Goal: Transaction & Acquisition: Obtain resource

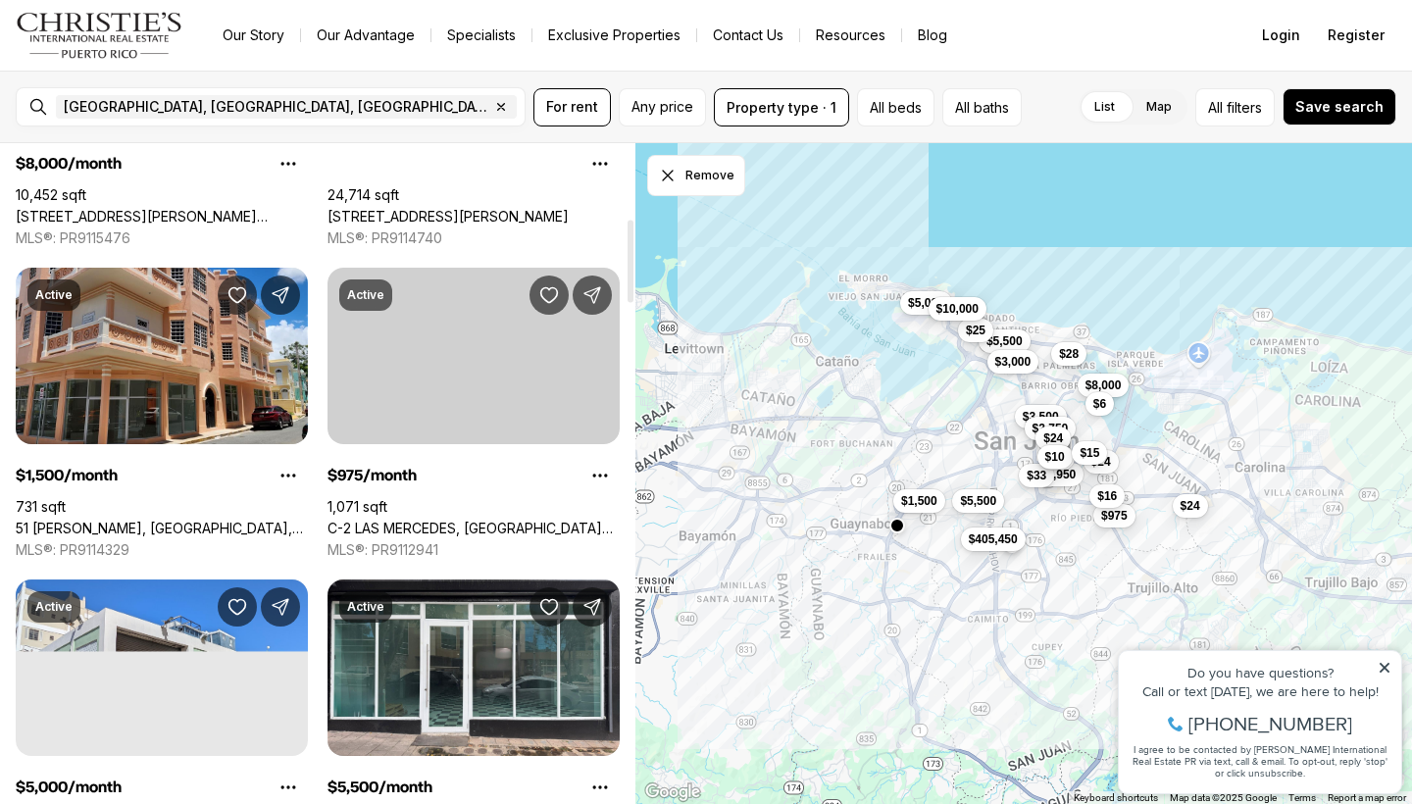
scroll to position [605, 0]
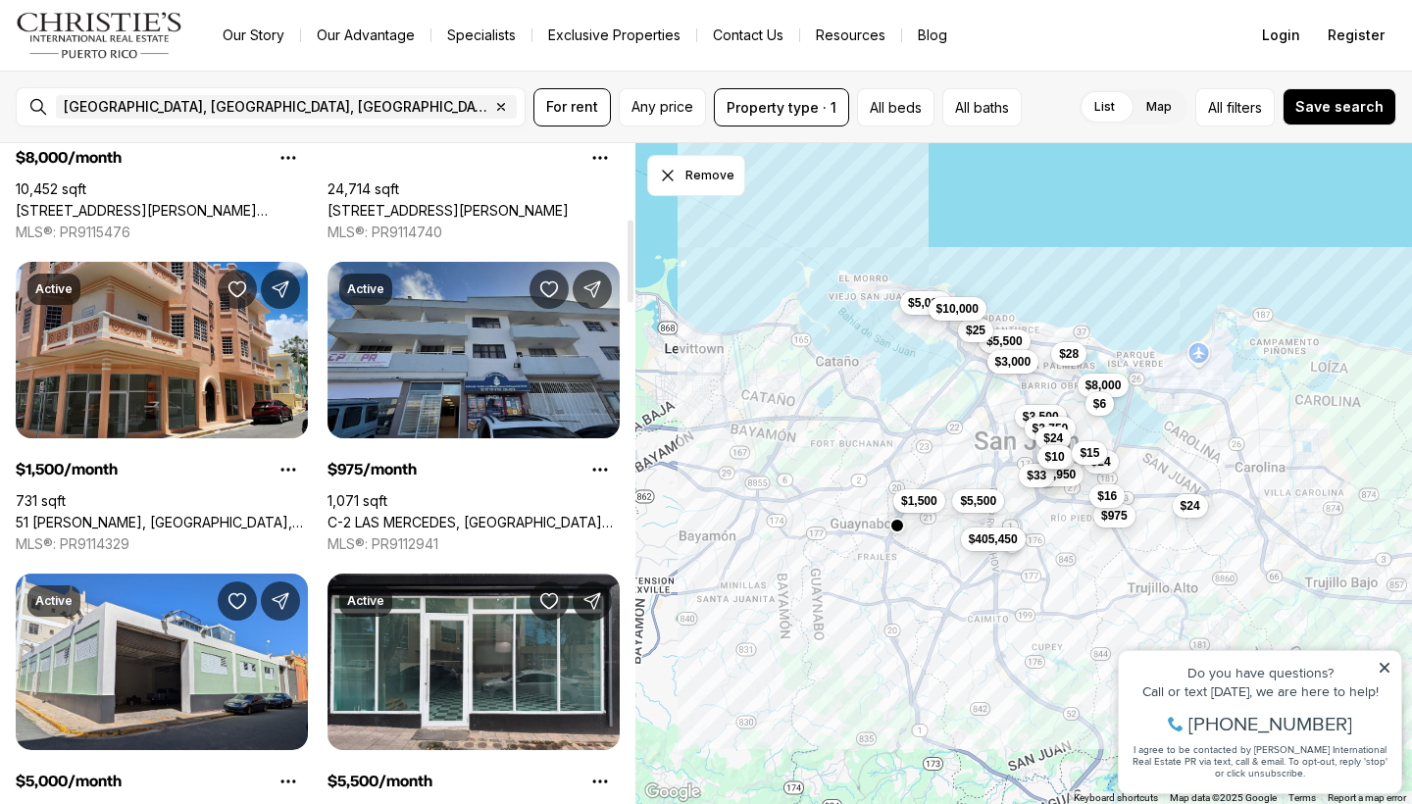
click at [503, 514] on link "C-2 LAS MERCEDES, [GEOGRAPHIC_DATA][PERSON_NAME], 00926" at bounding box center [473, 523] width 292 height 18
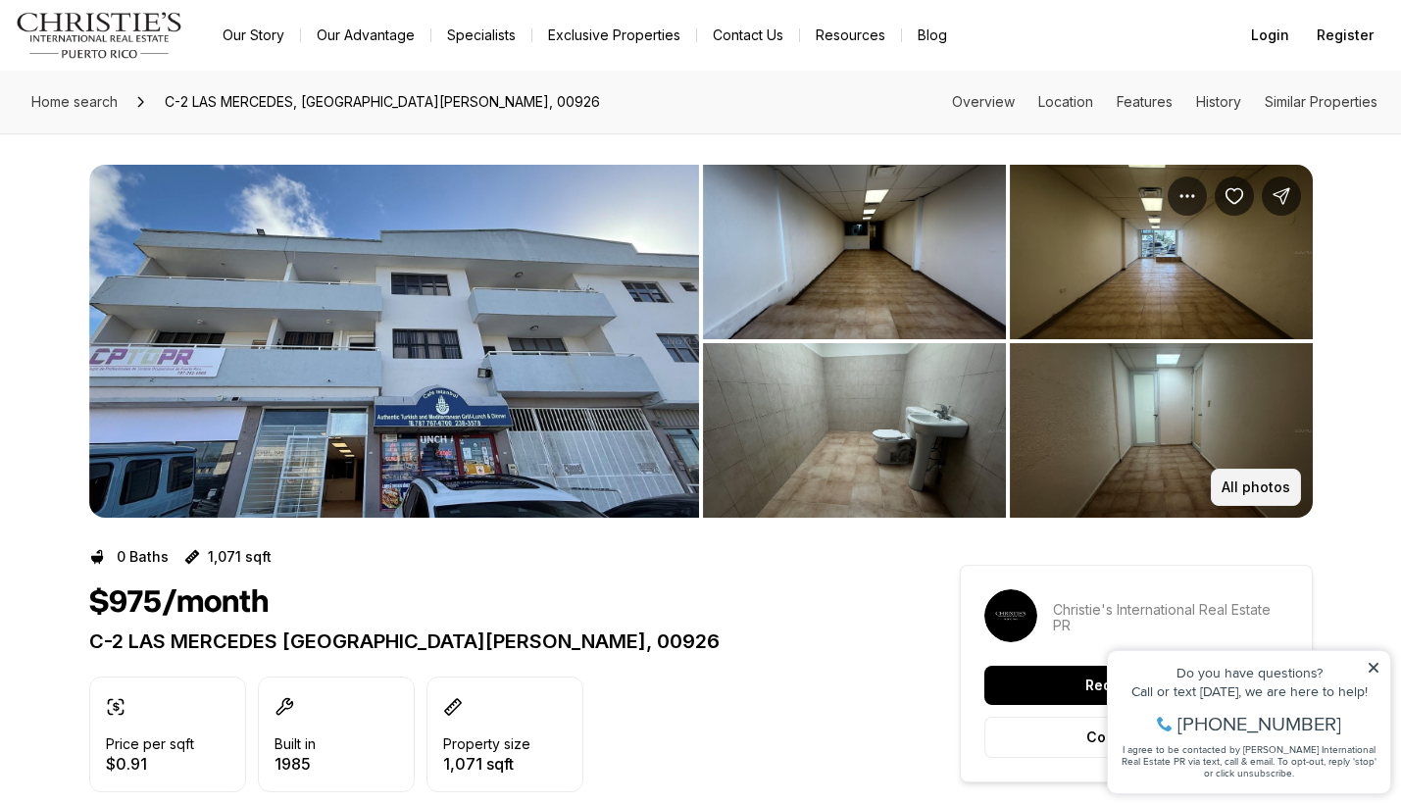
click at [1279, 479] on p "All photos" at bounding box center [1256, 487] width 69 height 16
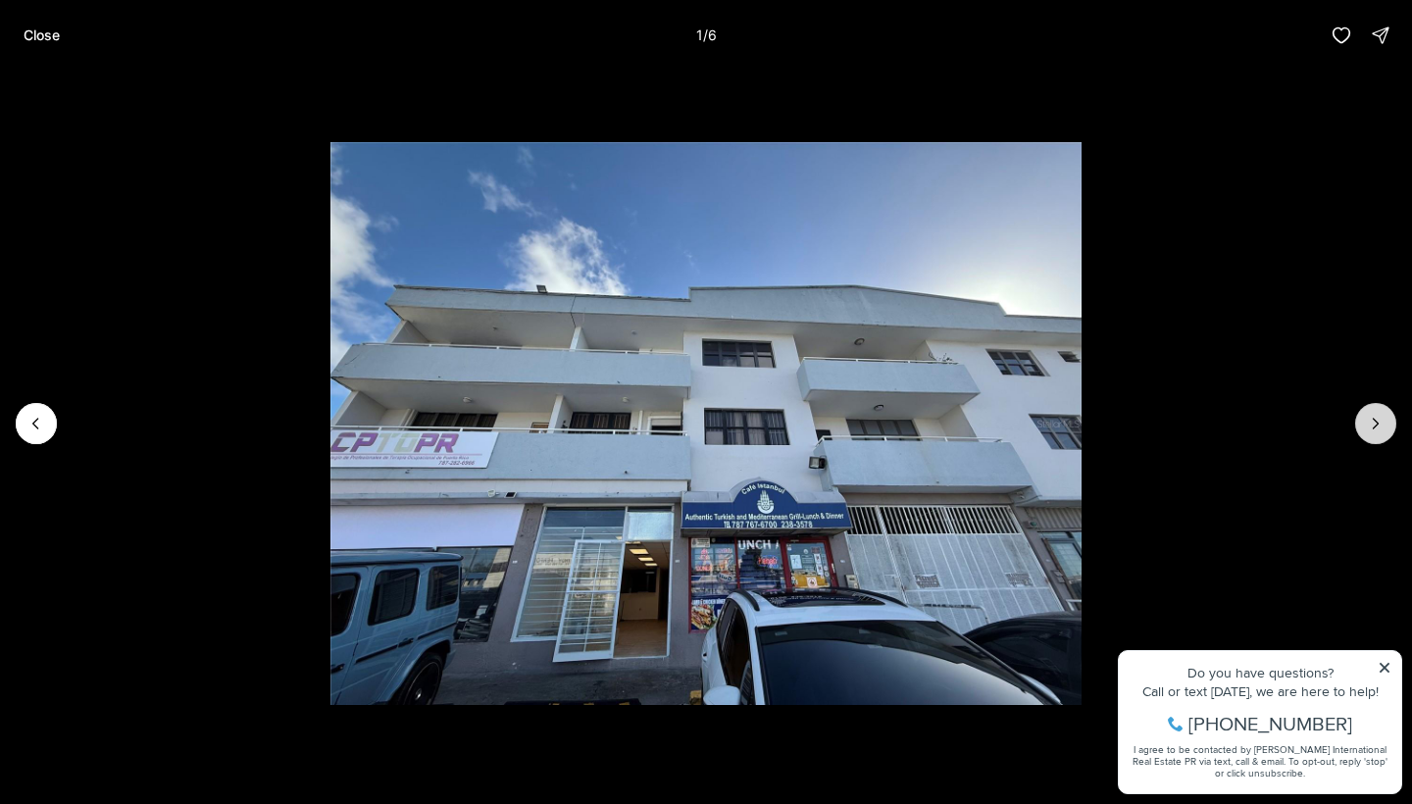
click at [1377, 418] on icon "Next slide" at bounding box center [1376, 424] width 20 height 20
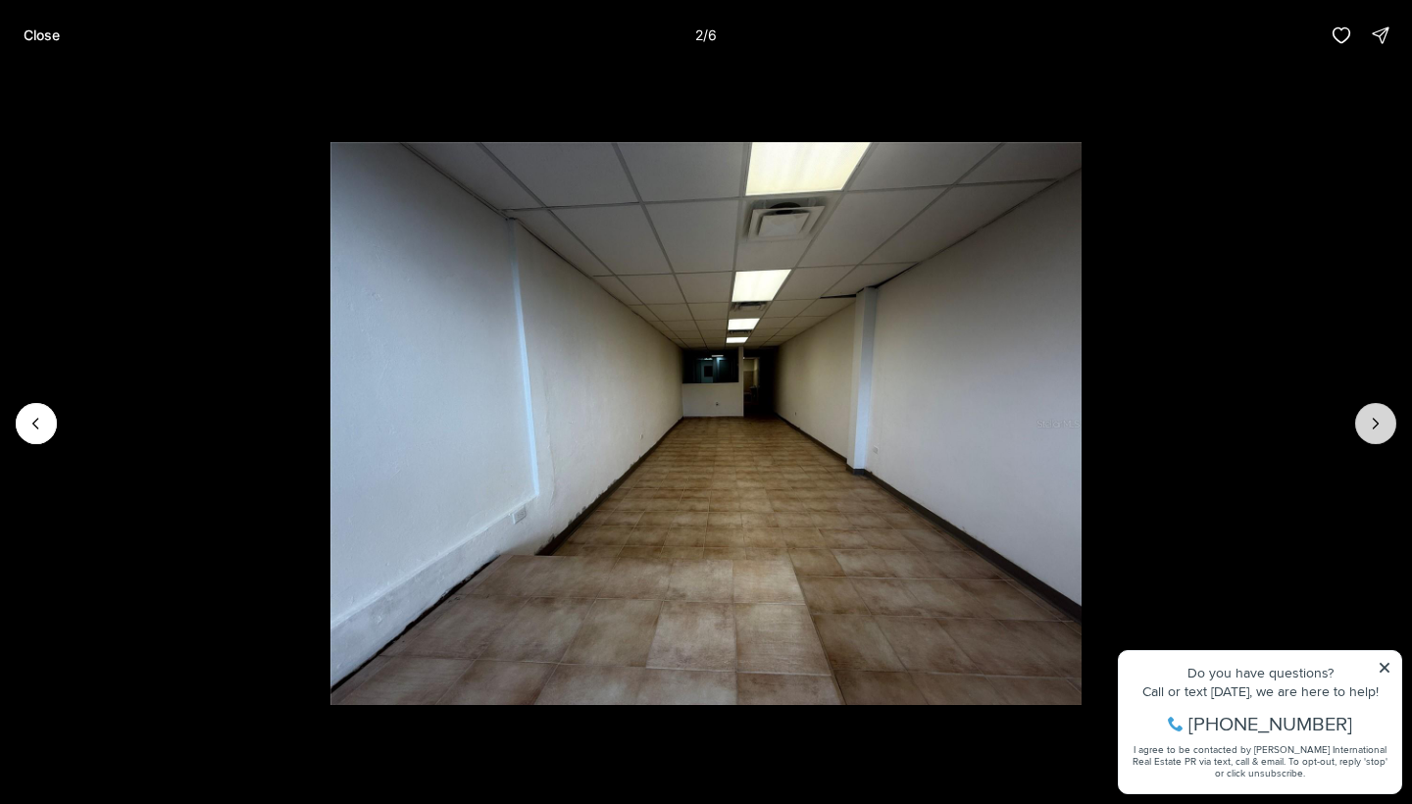
click at [1377, 418] on icon "Next slide" at bounding box center [1376, 424] width 20 height 20
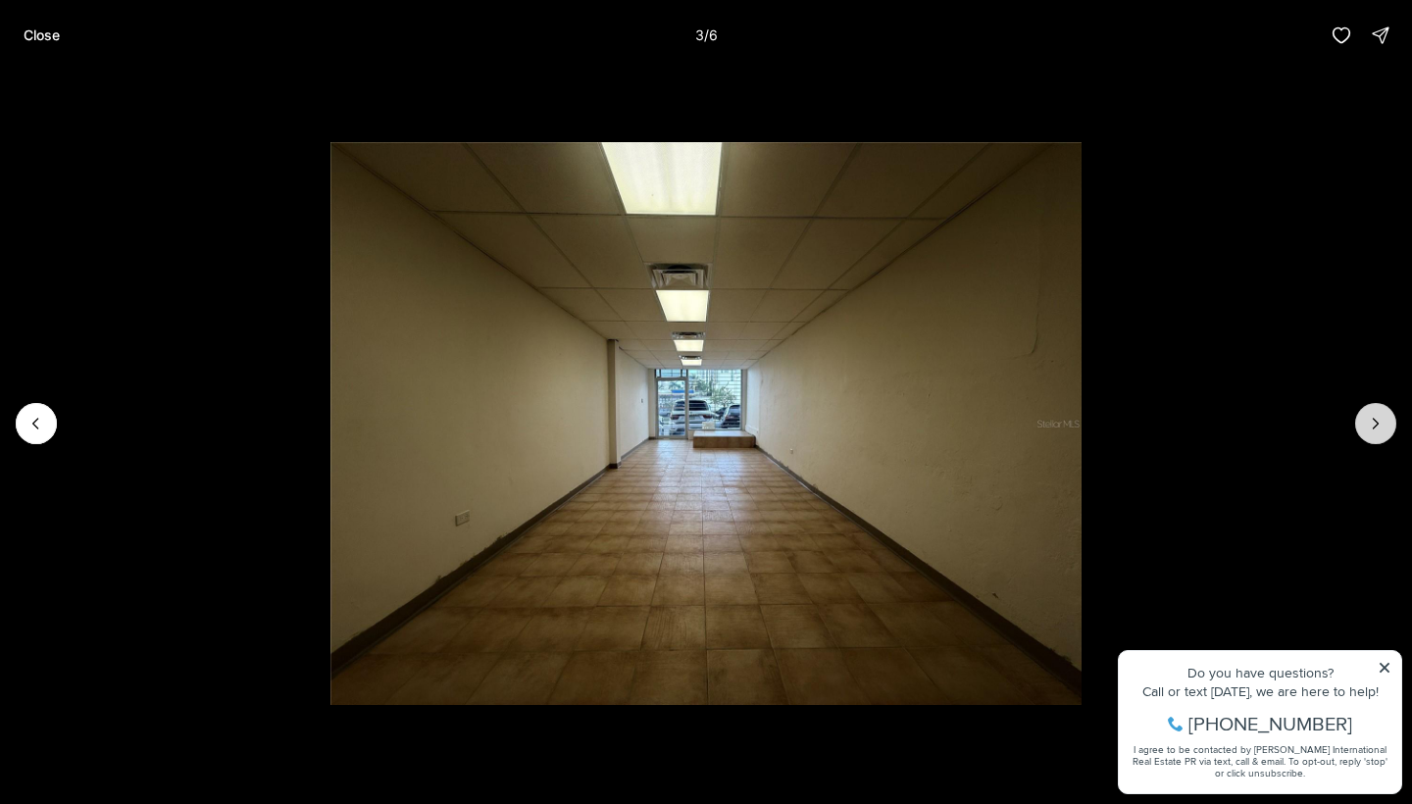
click at [1377, 418] on icon "Next slide" at bounding box center [1376, 424] width 20 height 20
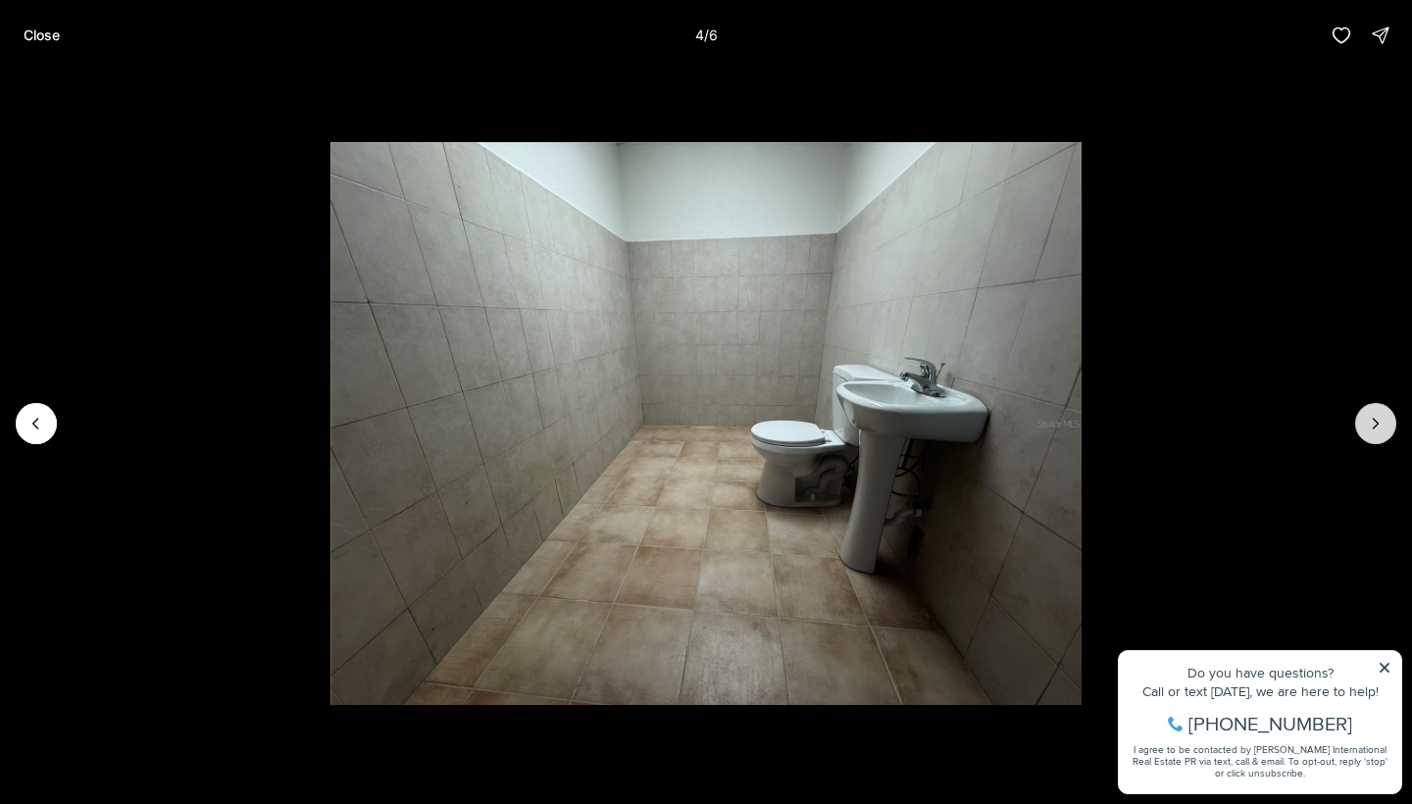
click at [1377, 418] on icon "Next slide" at bounding box center [1376, 424] width 20 height 20
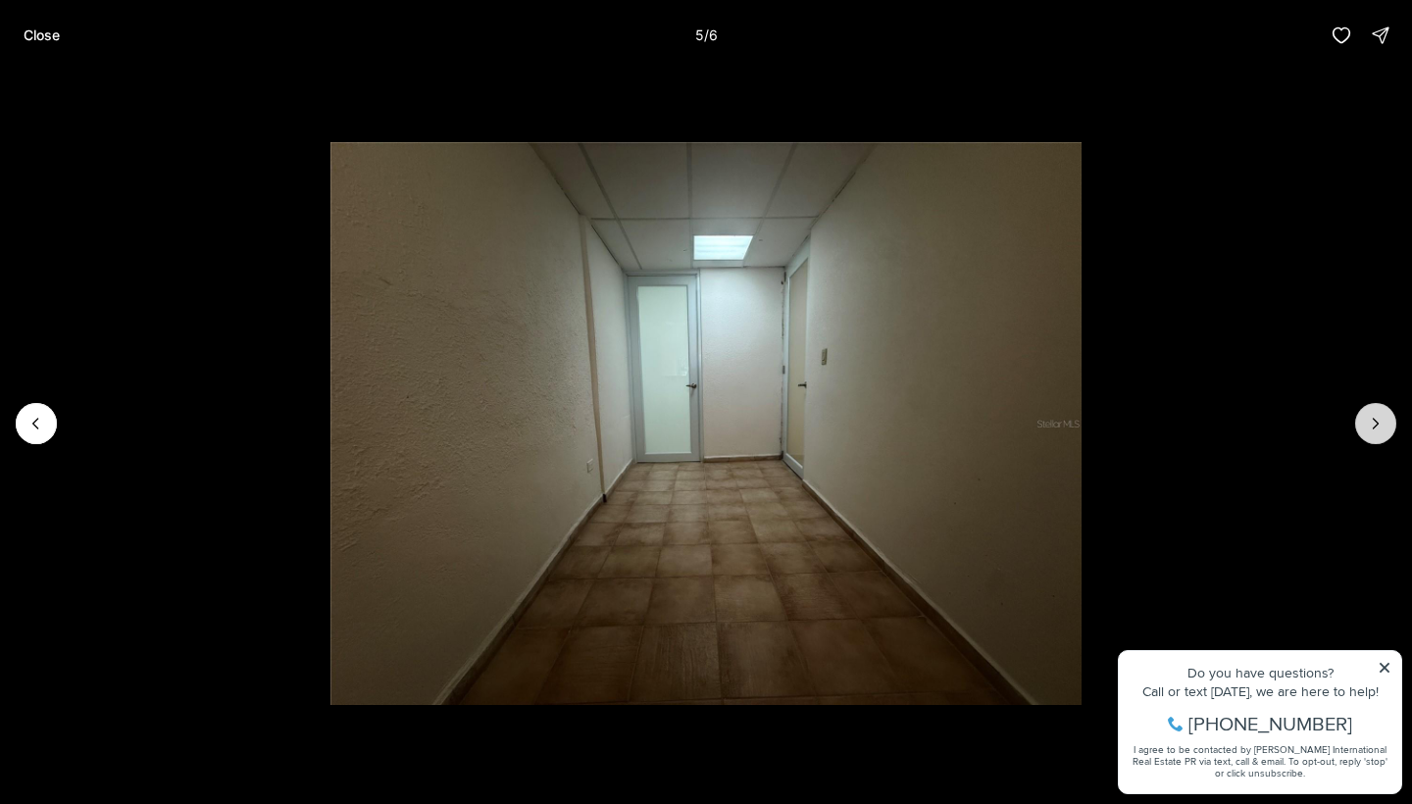
click at [1377, 418] on icon "Next slide" at bounding box center [1376, 424] width 20 height 20
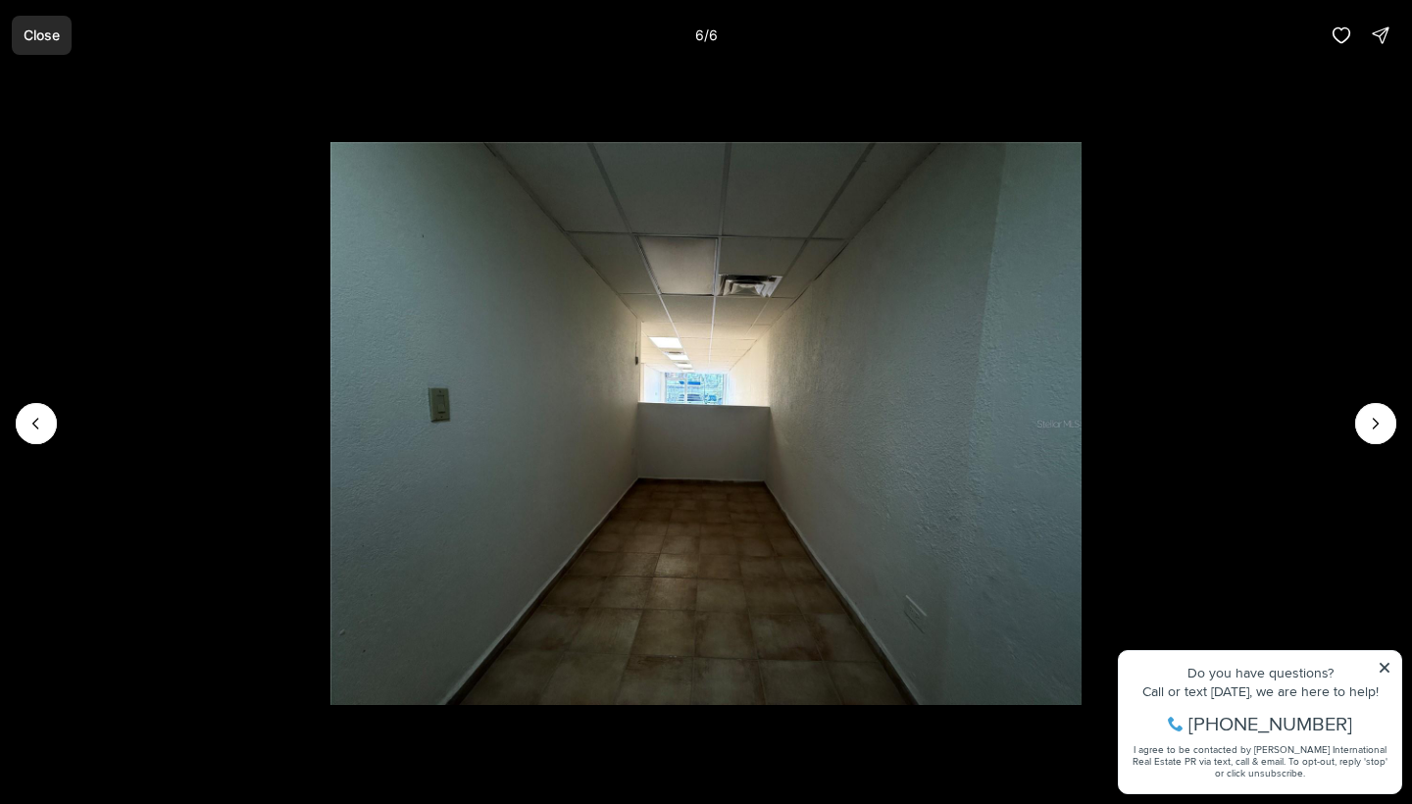
click at [56, 43] on button "Close" at bounding box center [42, 35] width 60 height 39
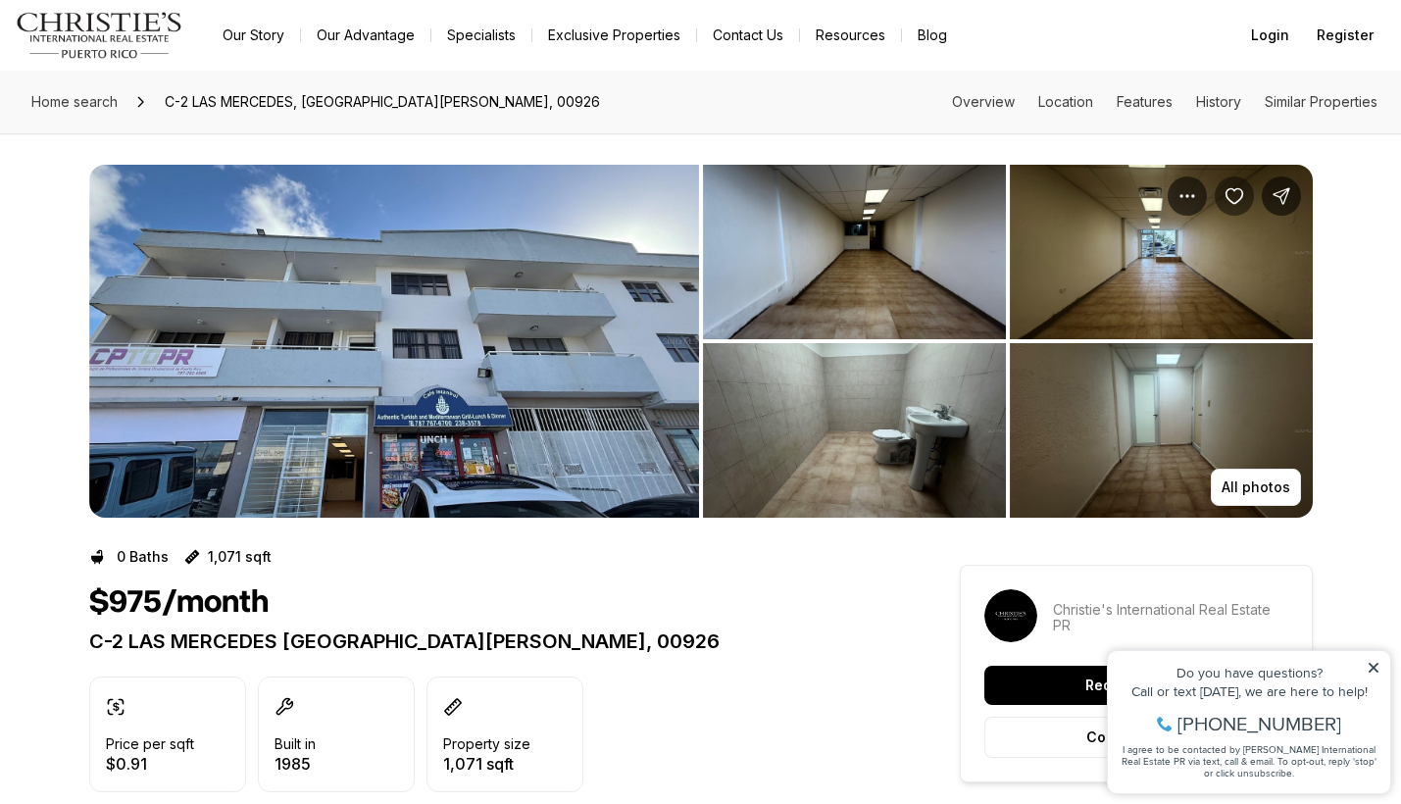
click at [1231, 199] on icon "Save Property: C-2 LAS MERCEDES" at bounding box center [1234, 196] width 20 height 20
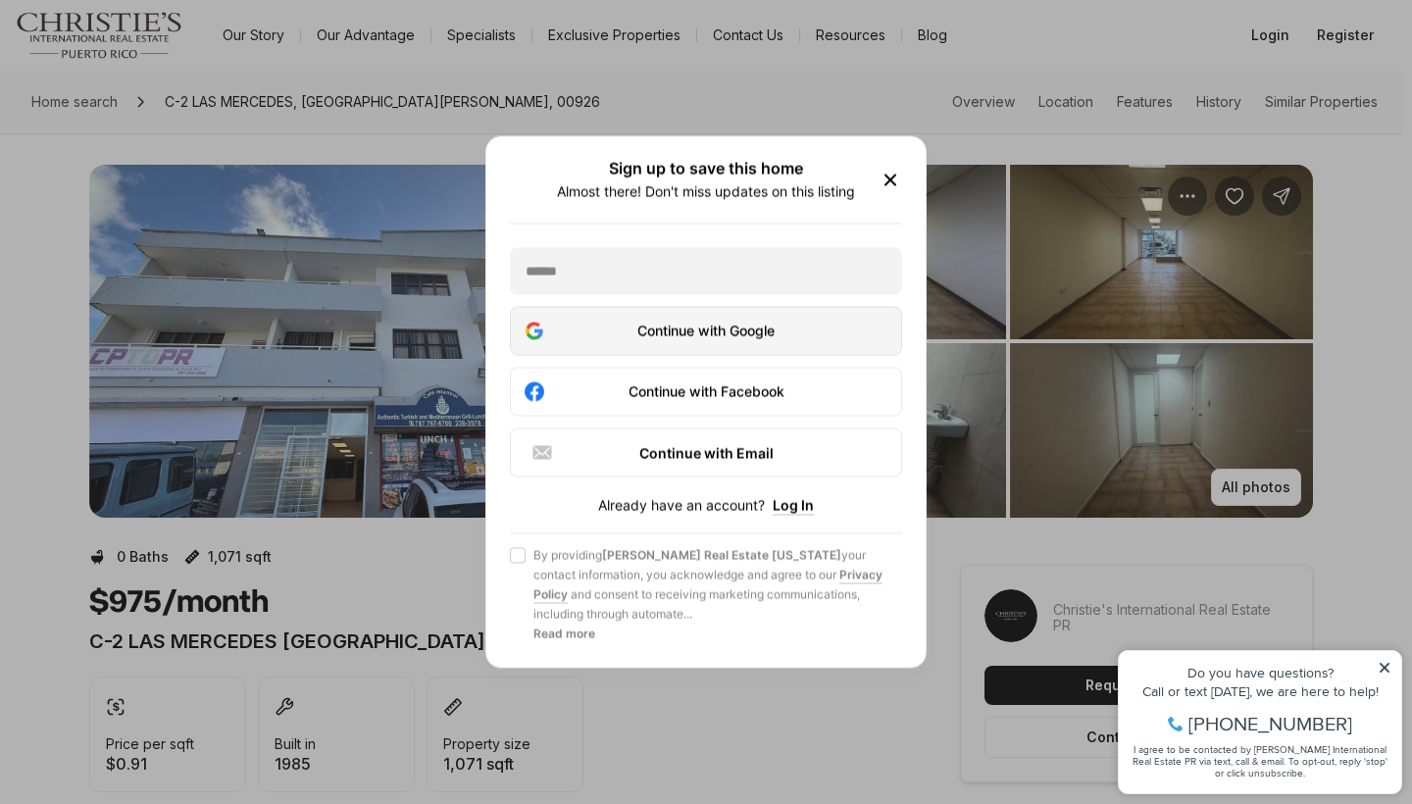
click at [770, 342] on div "Continue with Google" at bounding box center [706, 332] width 367 height 24
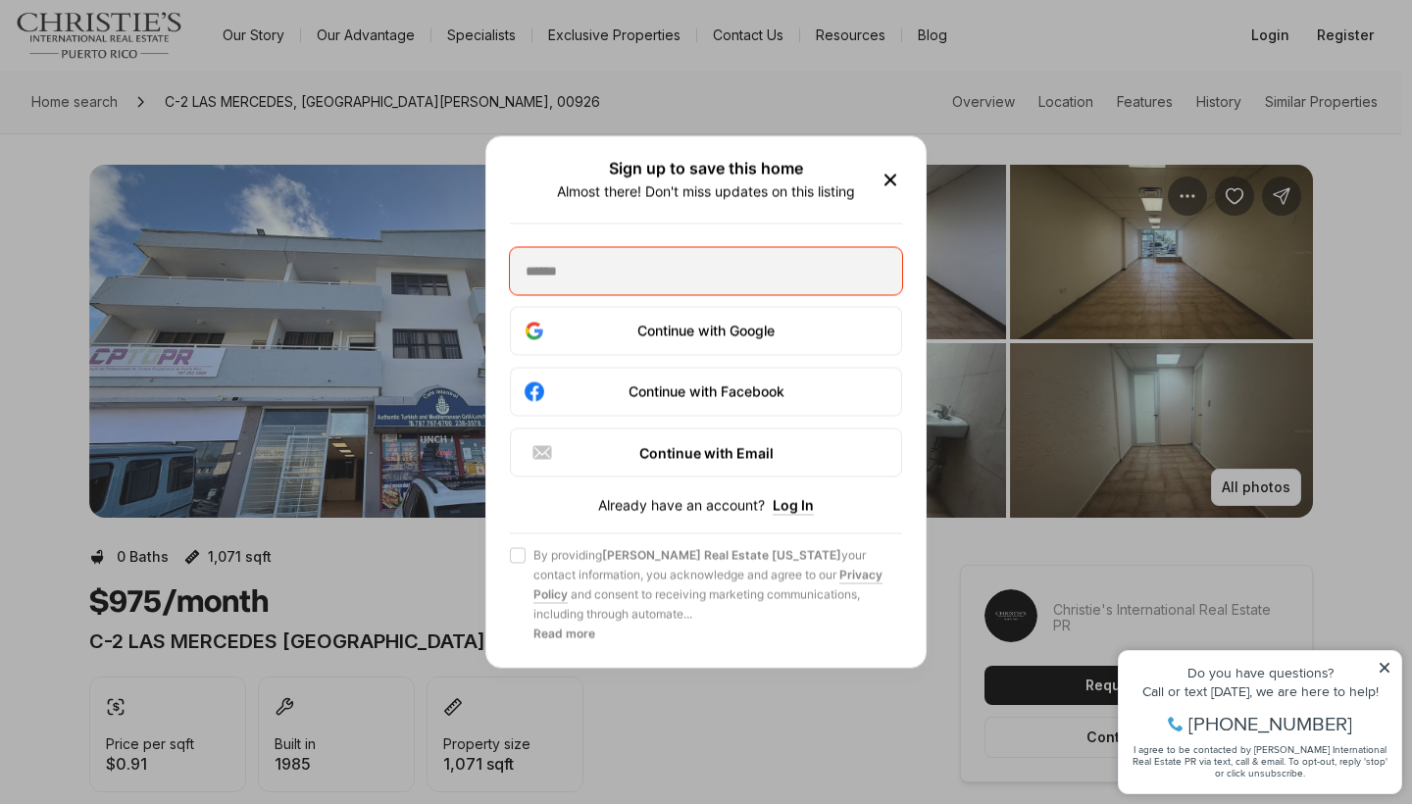
click at [604, 304] on div "Continue with Google Continue with Facebook Continue with Email Already have an…" at bounding box center [706, 446] width 392 height 396
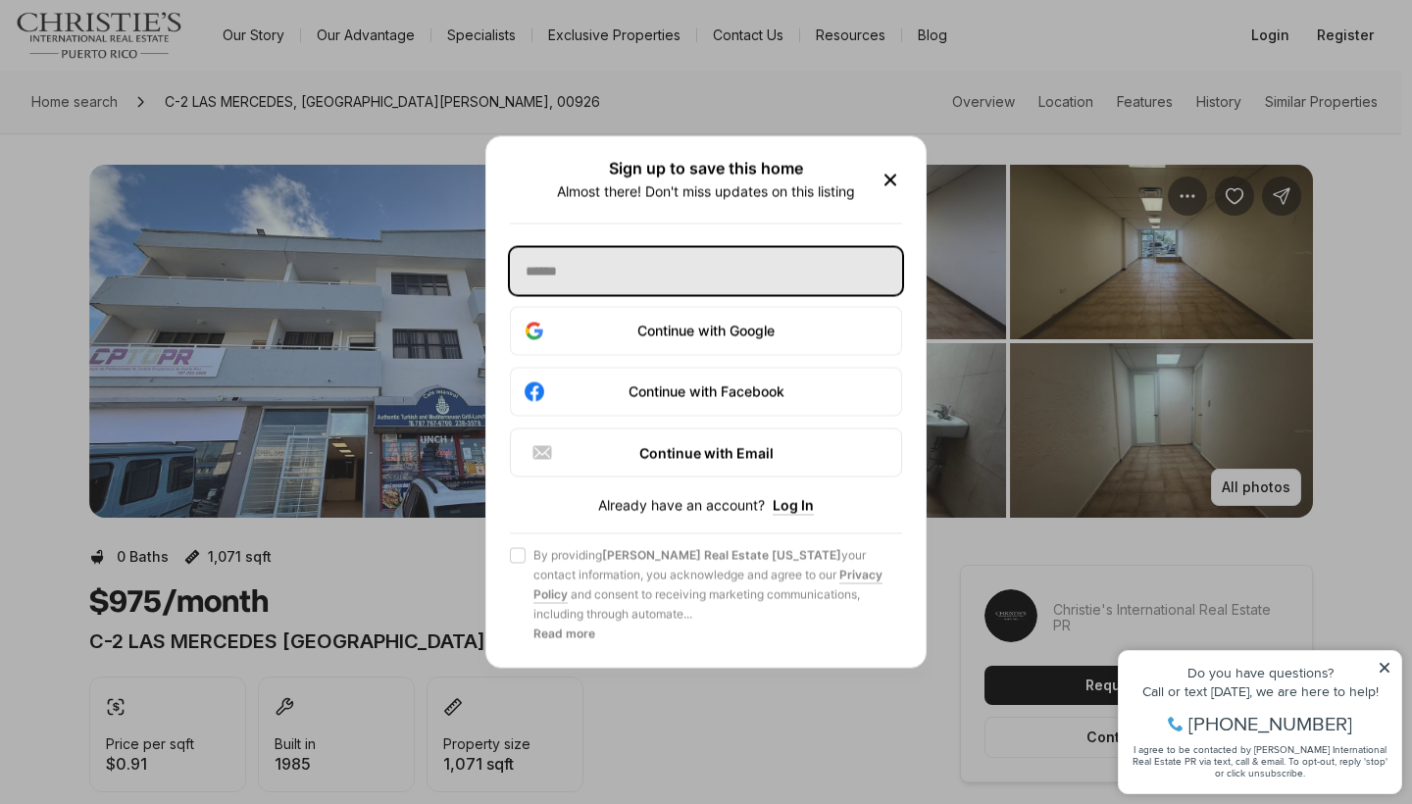
click at [610, 292] on input "text" at bounding box center [706, 271] width 392 height 47
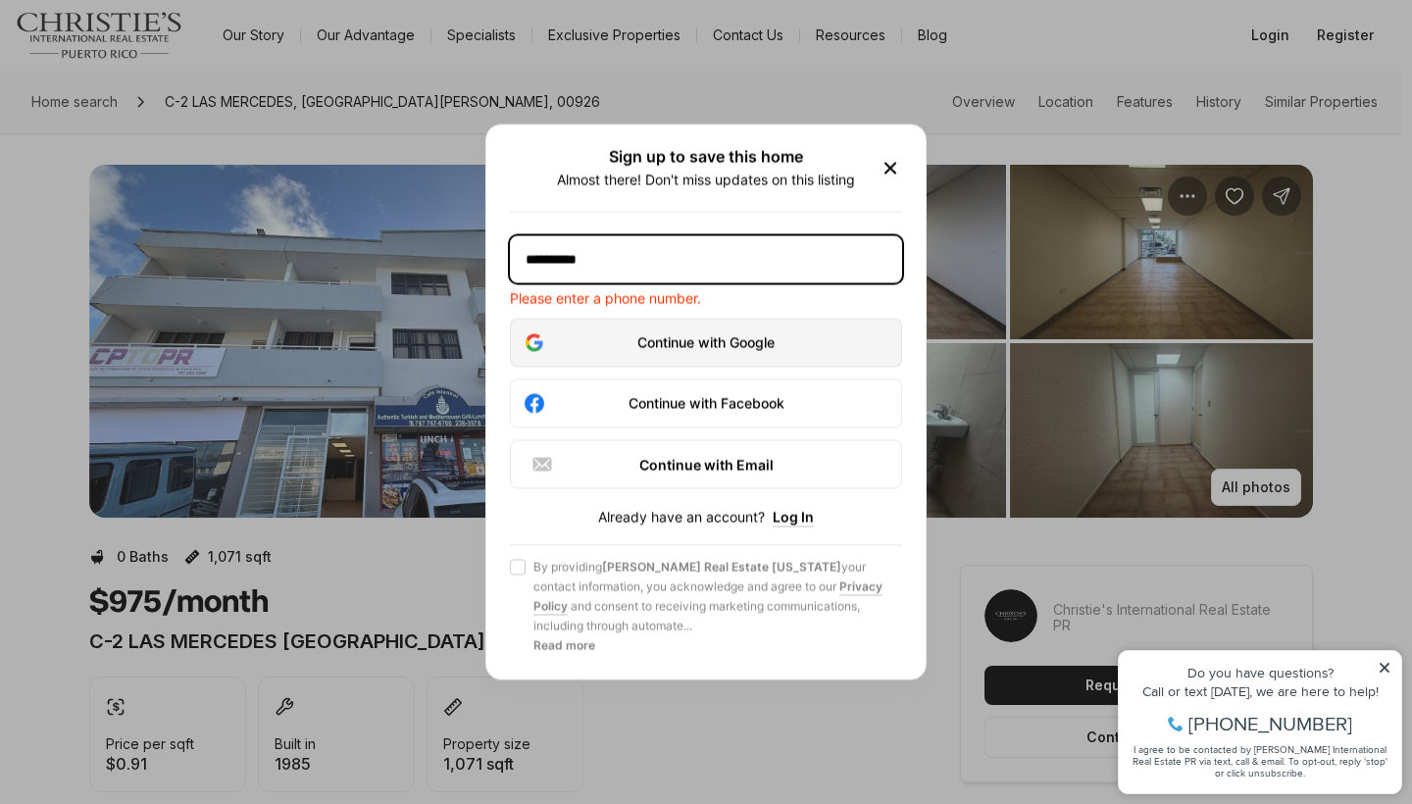
type input "**********"
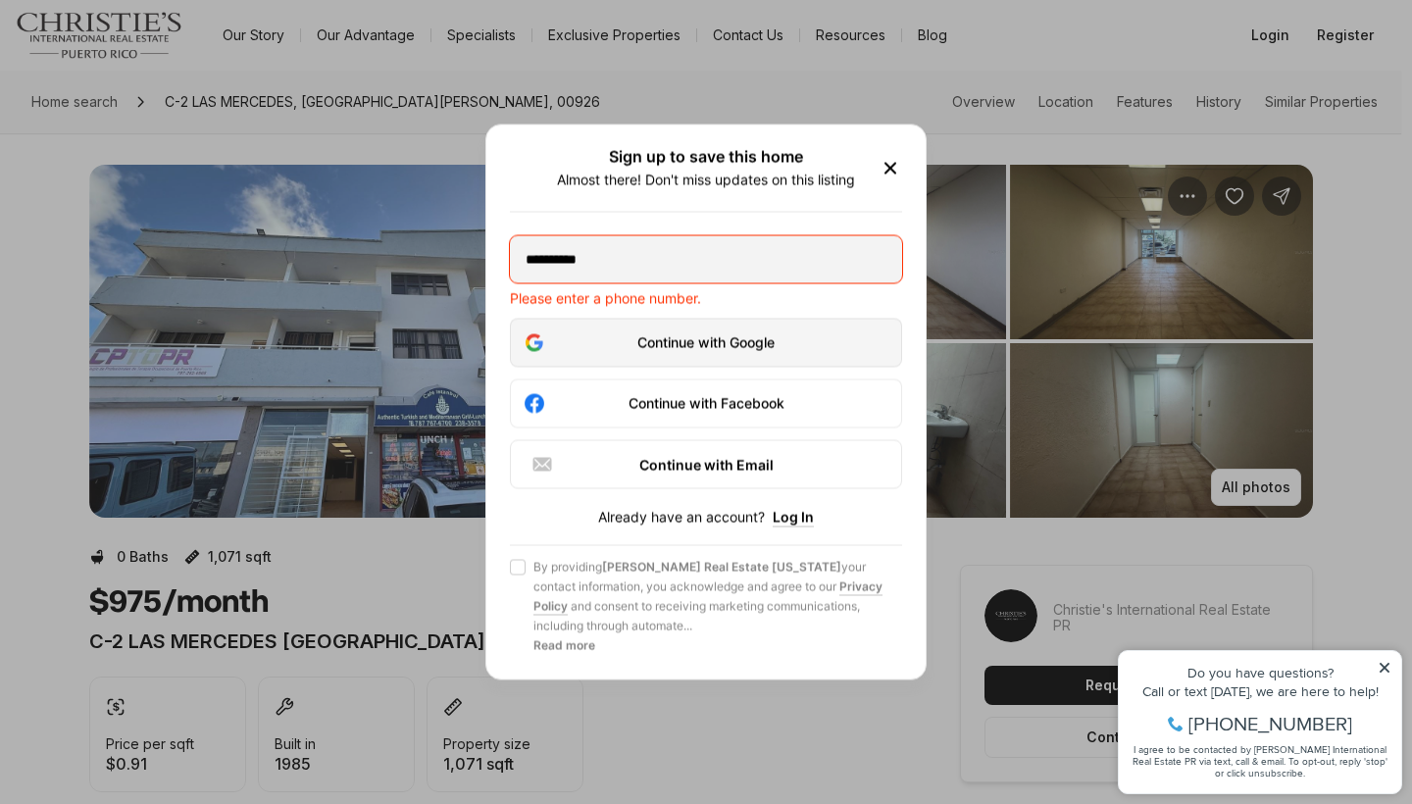
click at [624, 354] on div "Continue with Google" at bounding box center [706, 343] width 367 height 24
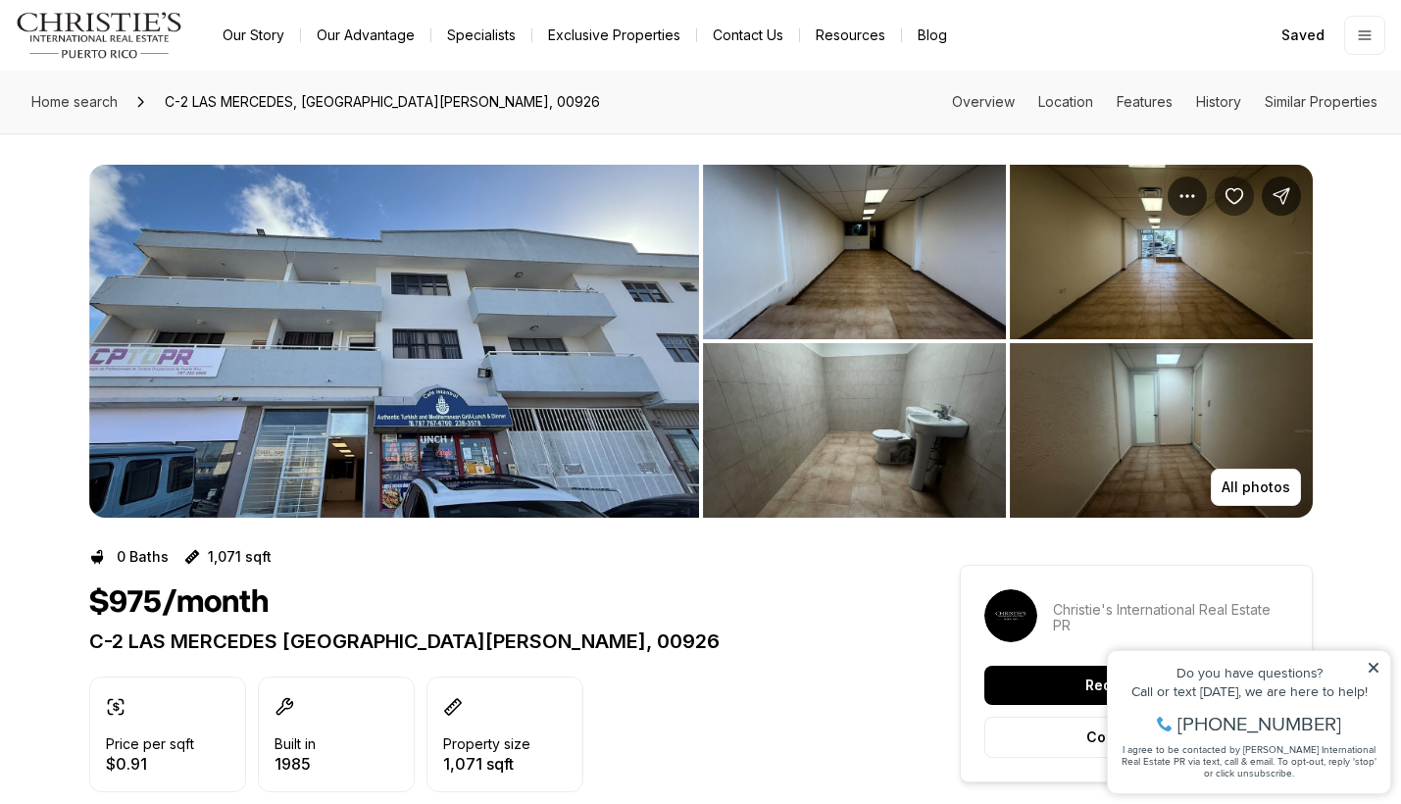
click at [1239, 198] on icon "Save Property: C-2 LAS MERCEDES" at bounding box center [1234, 196] width 20 height 20
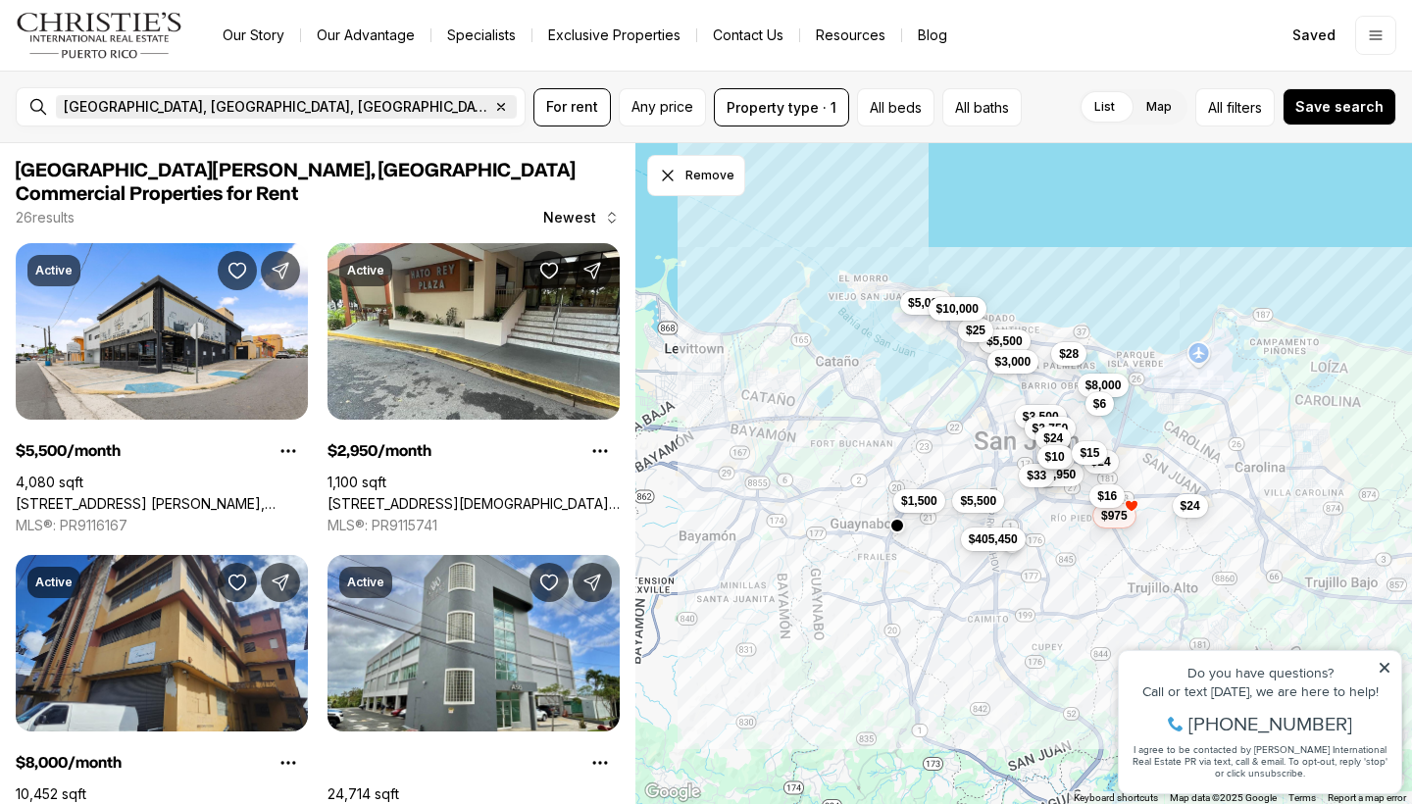
click at [498, 109] on icon "button" at bounding box center [501, 107] width 7 height 7
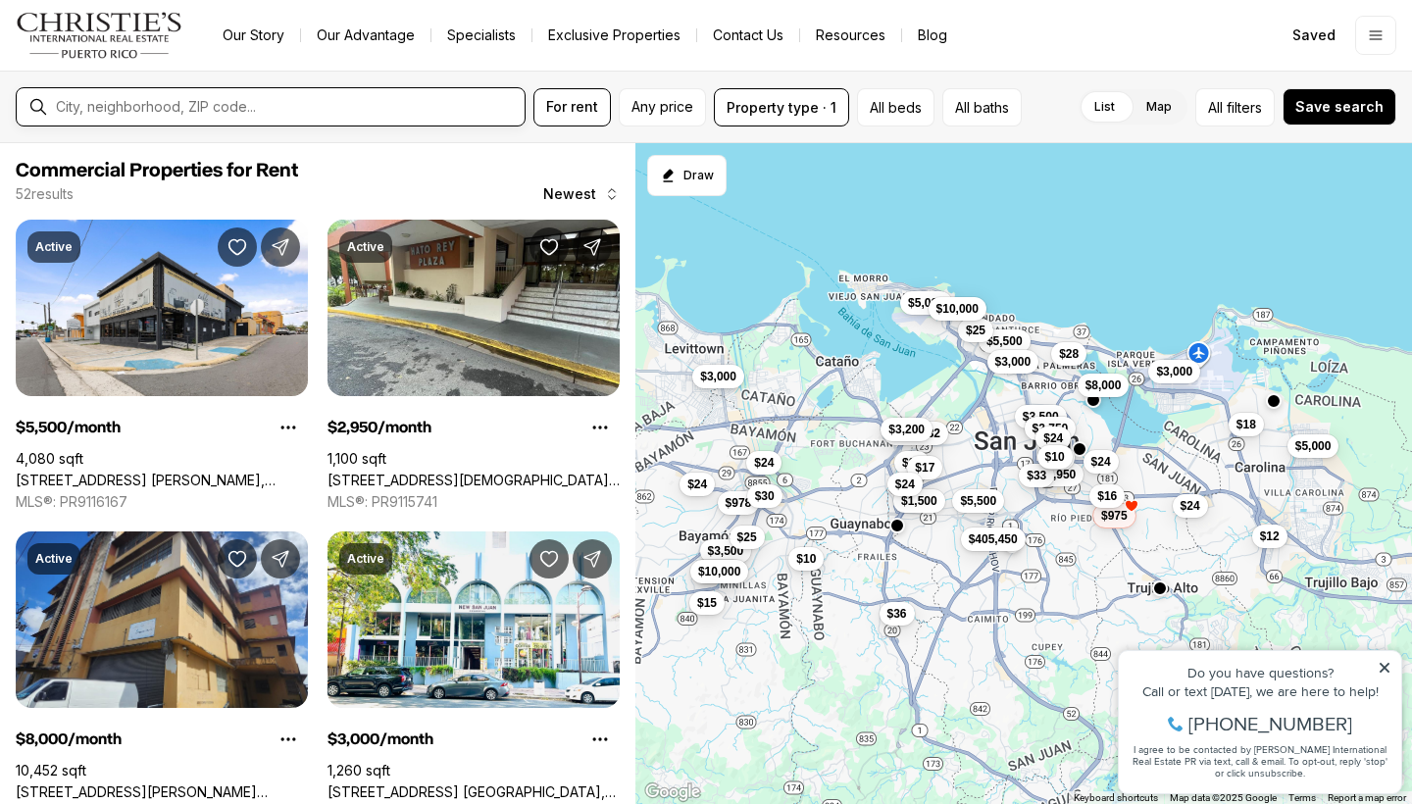
click at [196, 109] on input "text" at bounding box center [286, 107] width 461 height 16
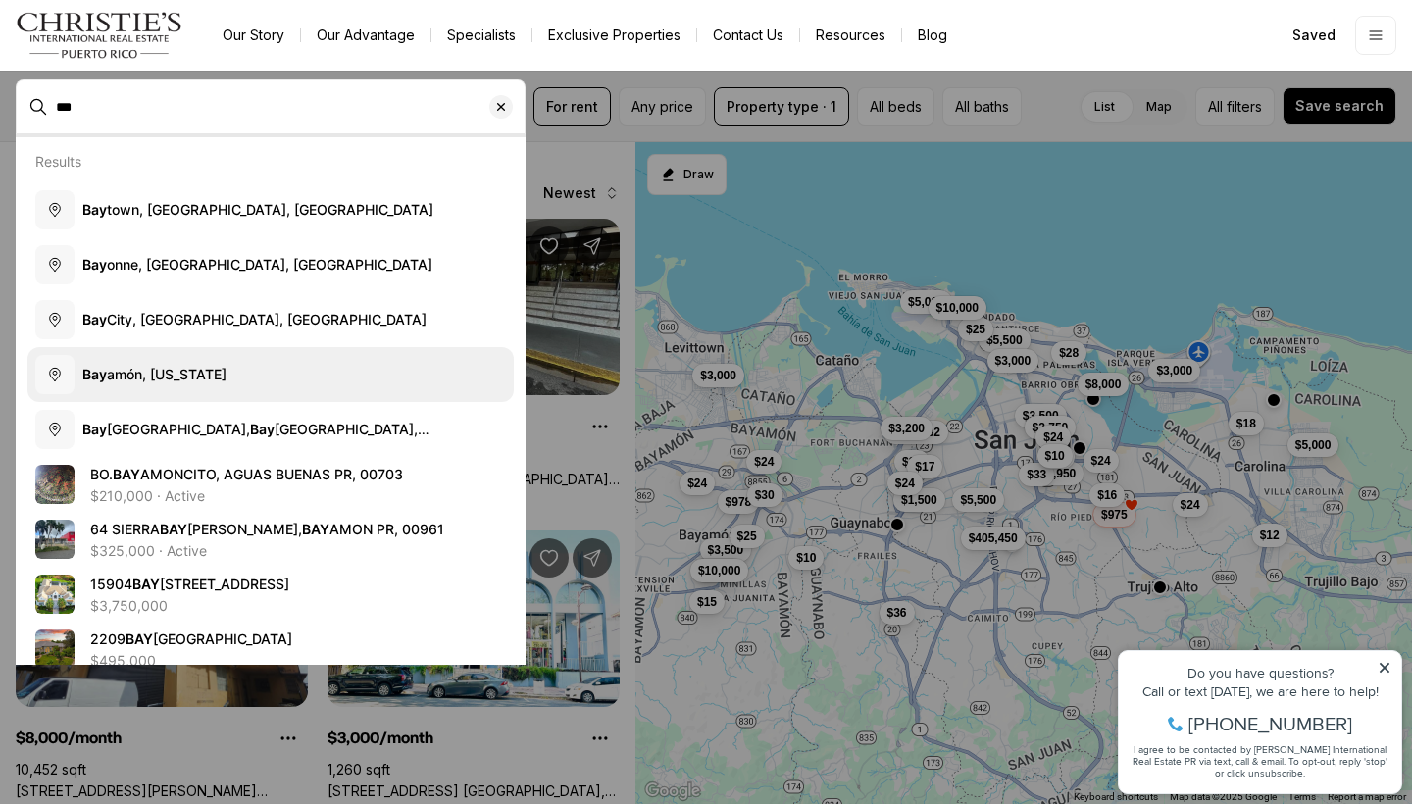
click at [125, 369] on span "Bay amón, [US_STATE]" at bounding box center [154, 374] width 144 height 17
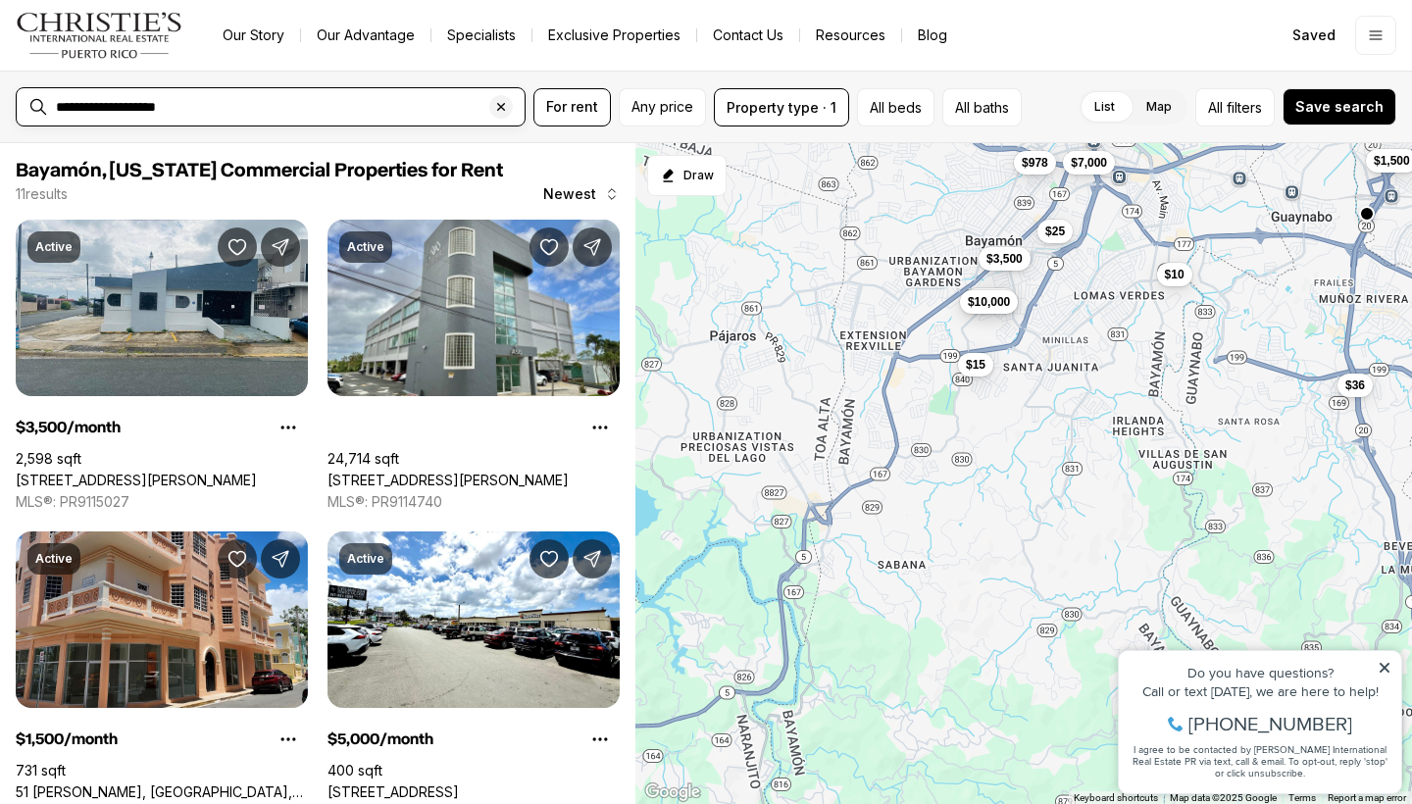
click at [213, 105] on input "**********" at bounding box center [286, 107] width 461 height 16
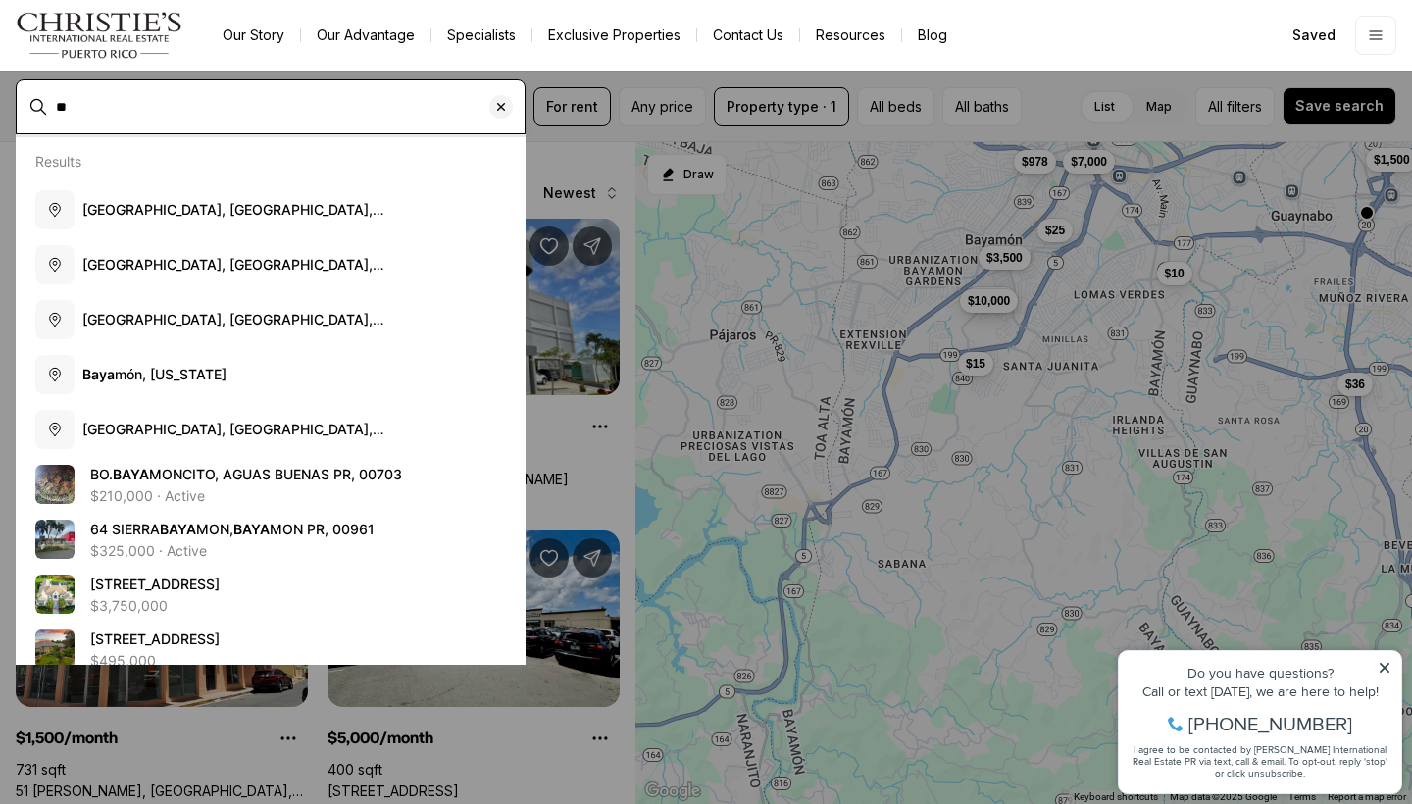
type input "*"
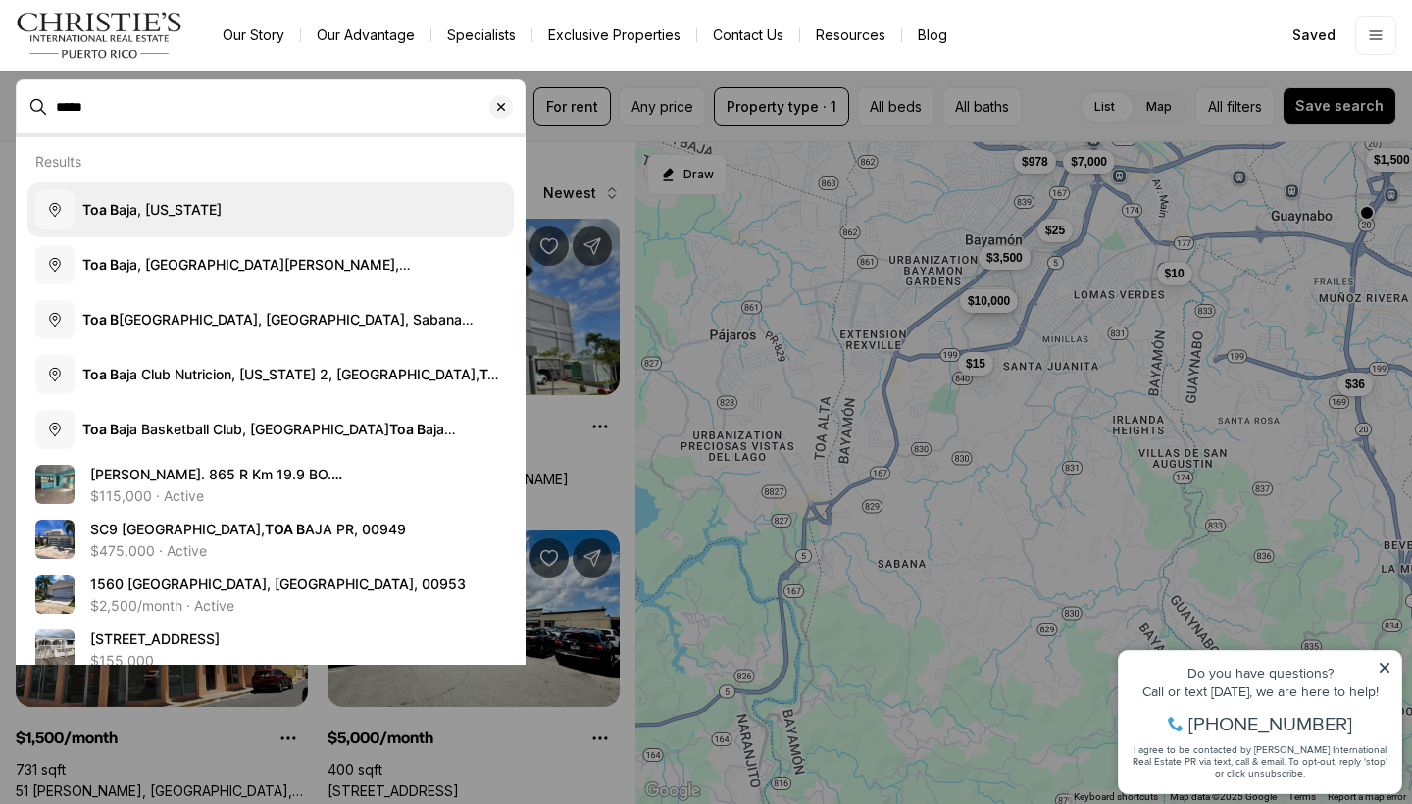
click at [153, 196] on button "Toa B aja, [US_STATE]" at bounding box center [270, 209] width 486 height 55
type input "**********"
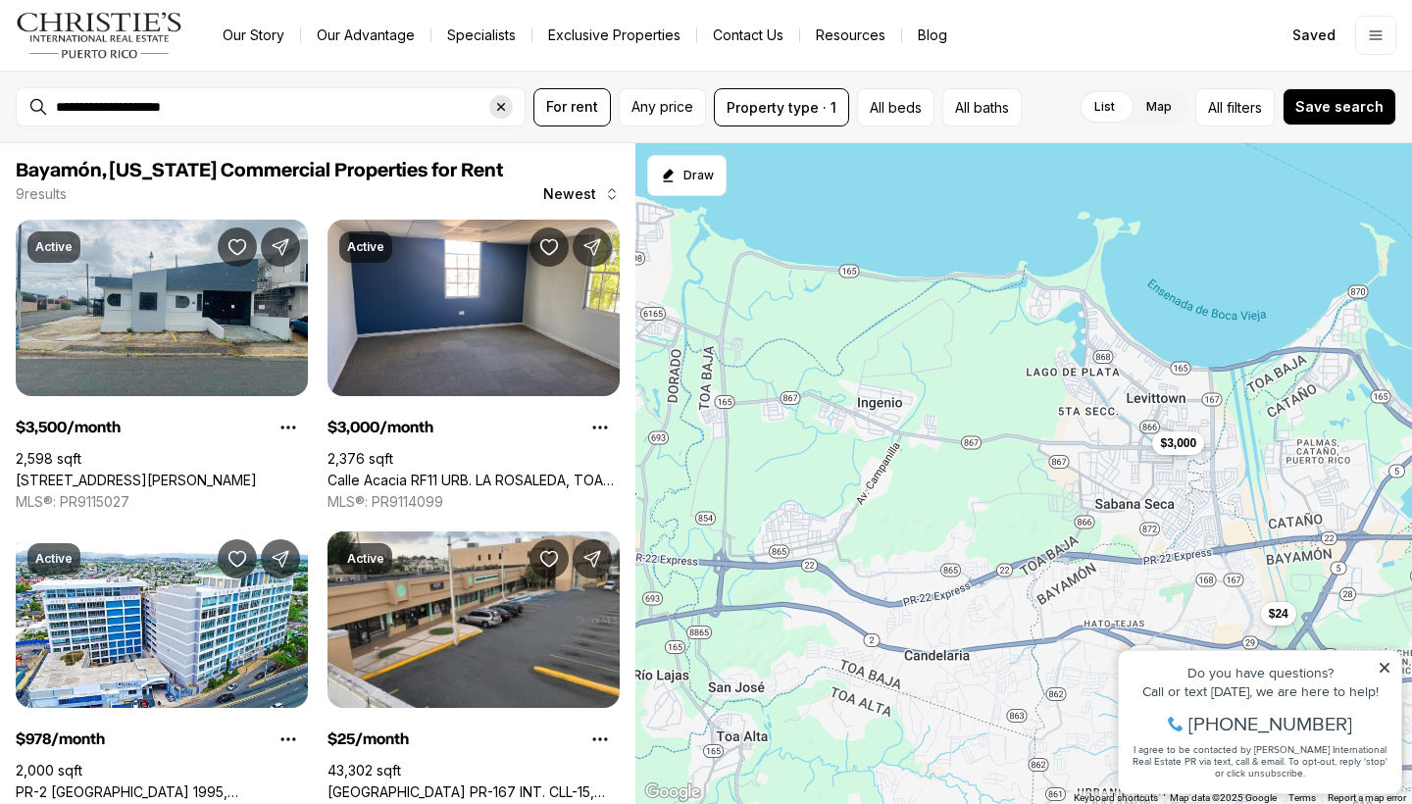
click at [507, 111] on icon "Clear search input" at bounding box center [501, 107] width 16 height 16
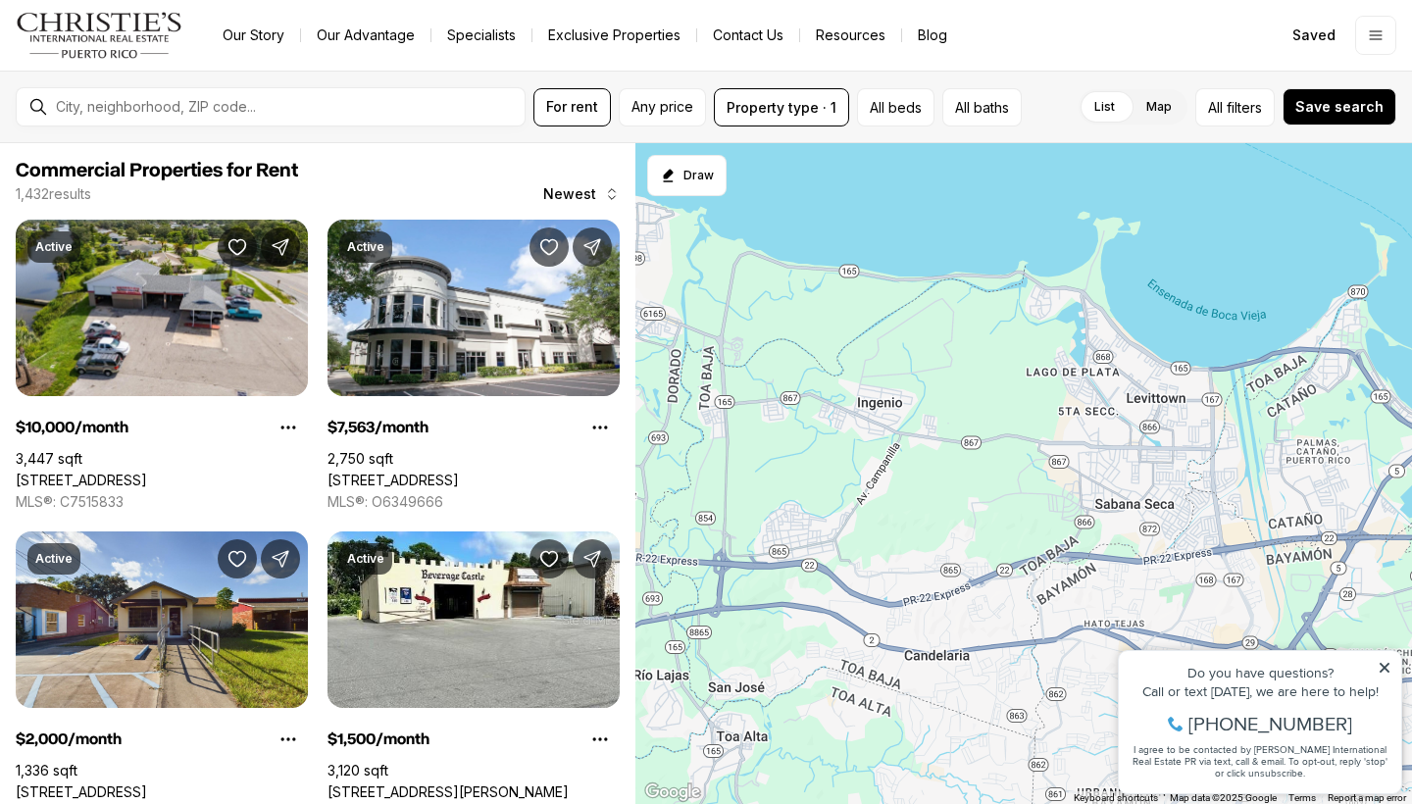
click at [319, 121] on div at bounding box center [286, 106] width 476 height 31
